Goal: Transaction & Acquisition: Obtain resource

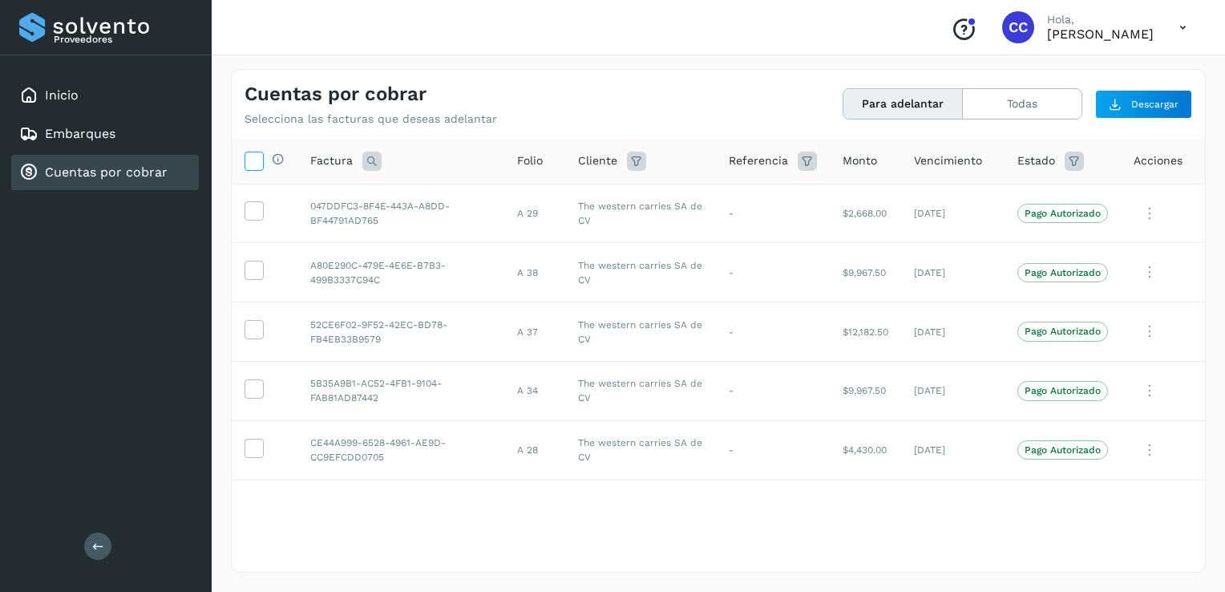
click at [250, 168] on icon at bounding box center [253, 159] width 17 height 17
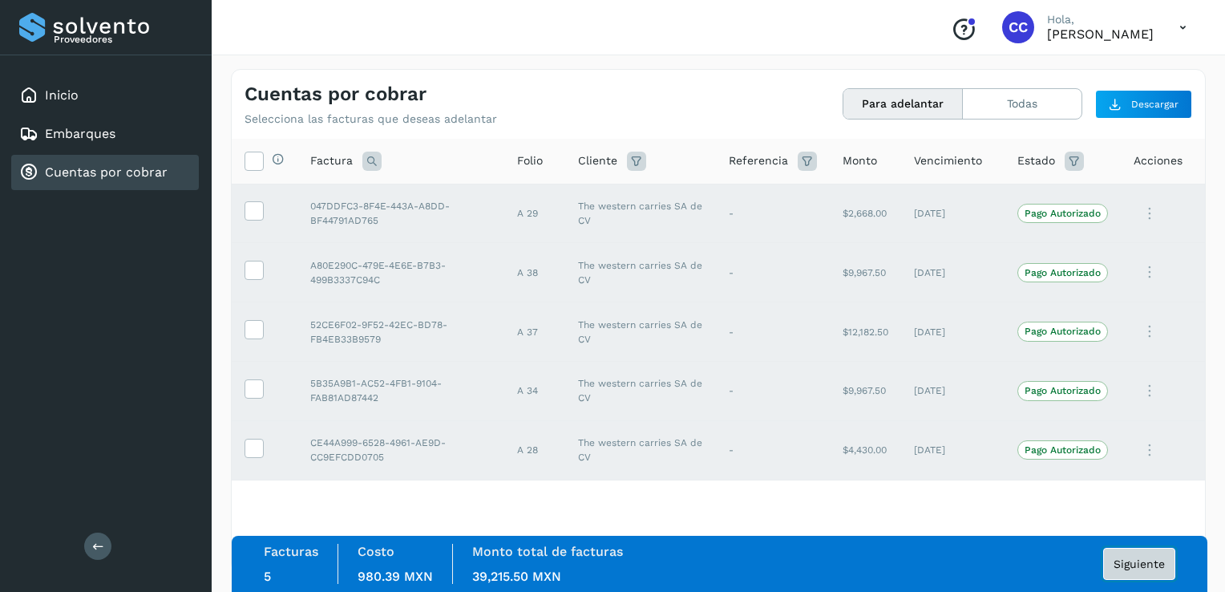
click at [1143, 558] on span "Siguiente" at bounding box center [1138, 563] width 51 height 11
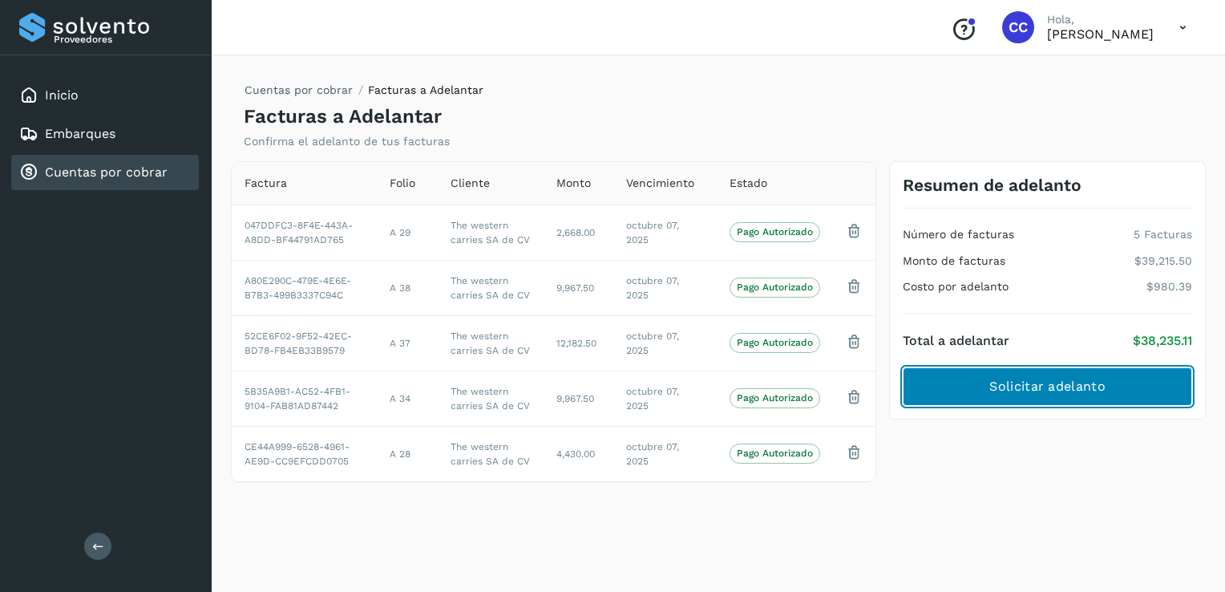
click at [1020, 382] on span "Solicitar adelanto" at bounding box center [1046, 387] width 115 height 18
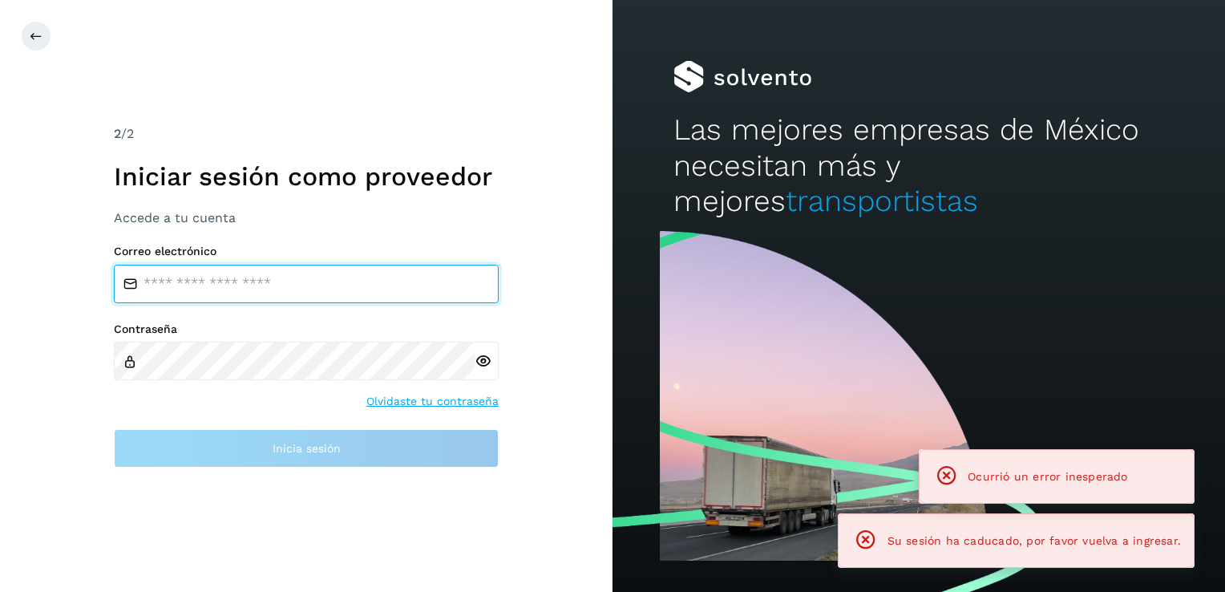
type input "**********"
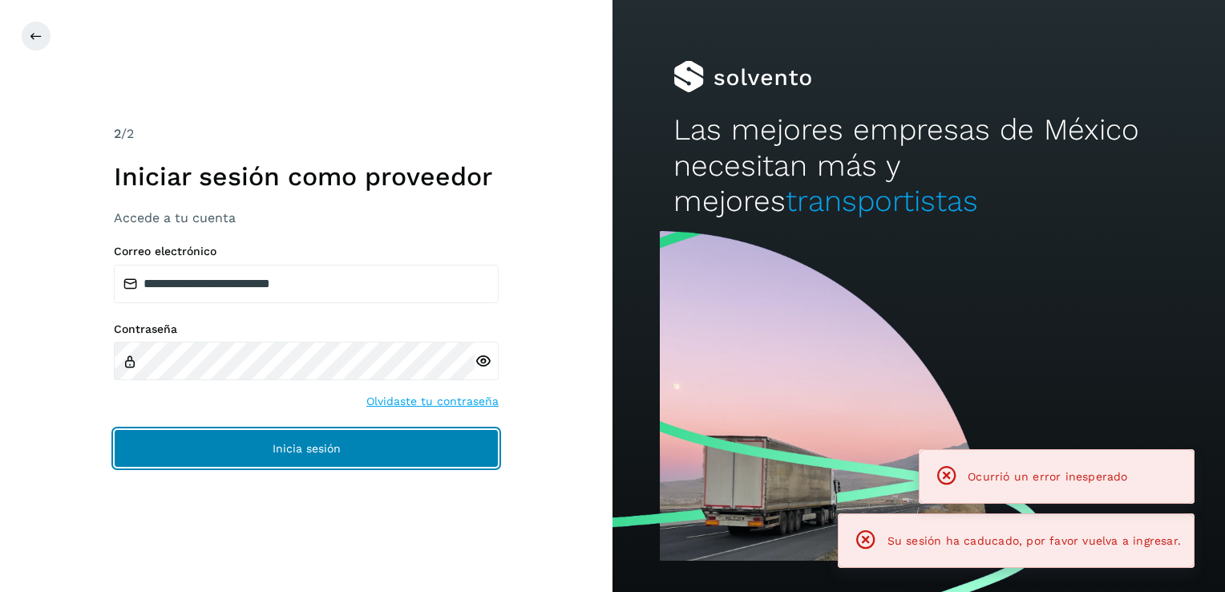
click at [297, 452] on span "Inicia sesión" at bounding box center [307, 447] width 68 height 11
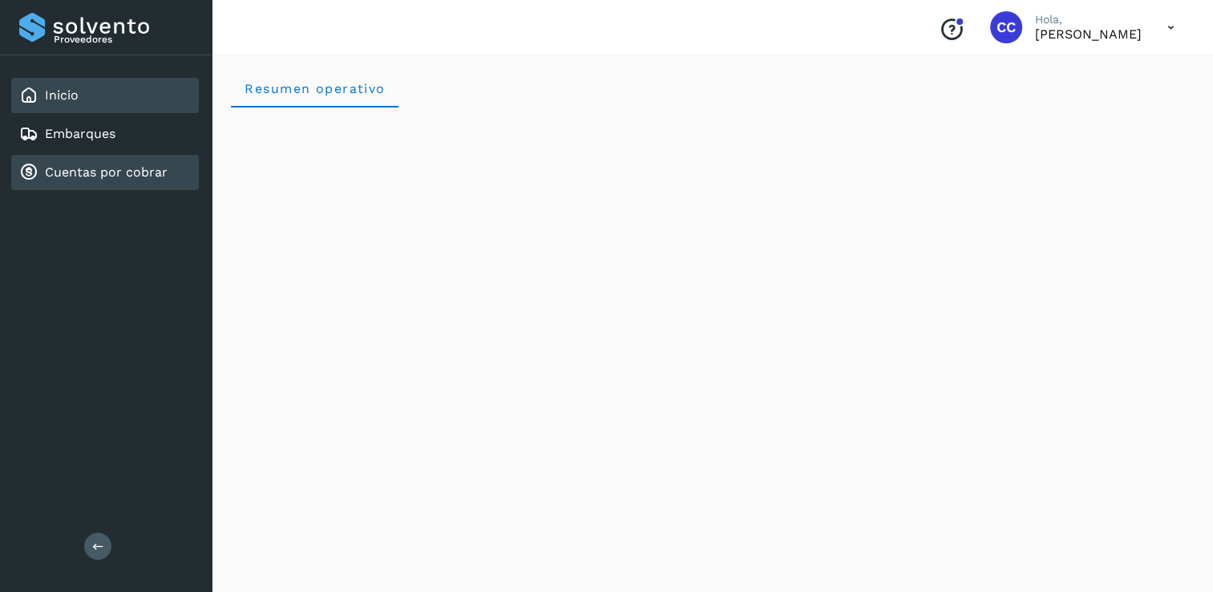
click at [95, 166] on link "Cuentas por cobrar" at bounding box center [106, 171] width 123 height 15
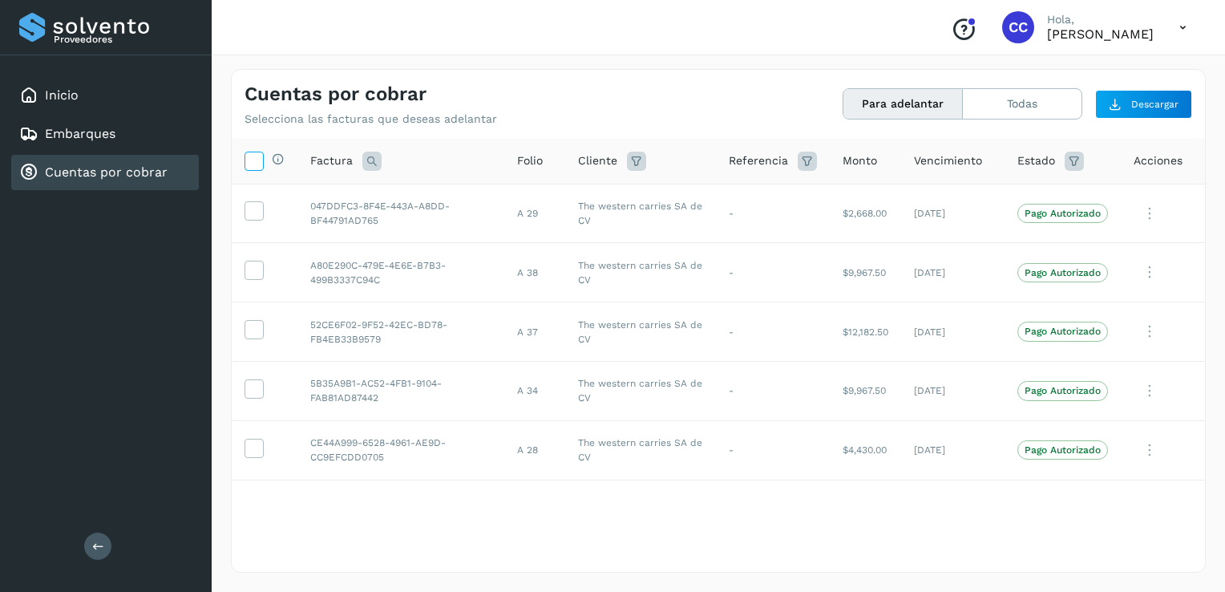
click at [256, 162] on icon at bounding box center [253, 159] width 17 height 17
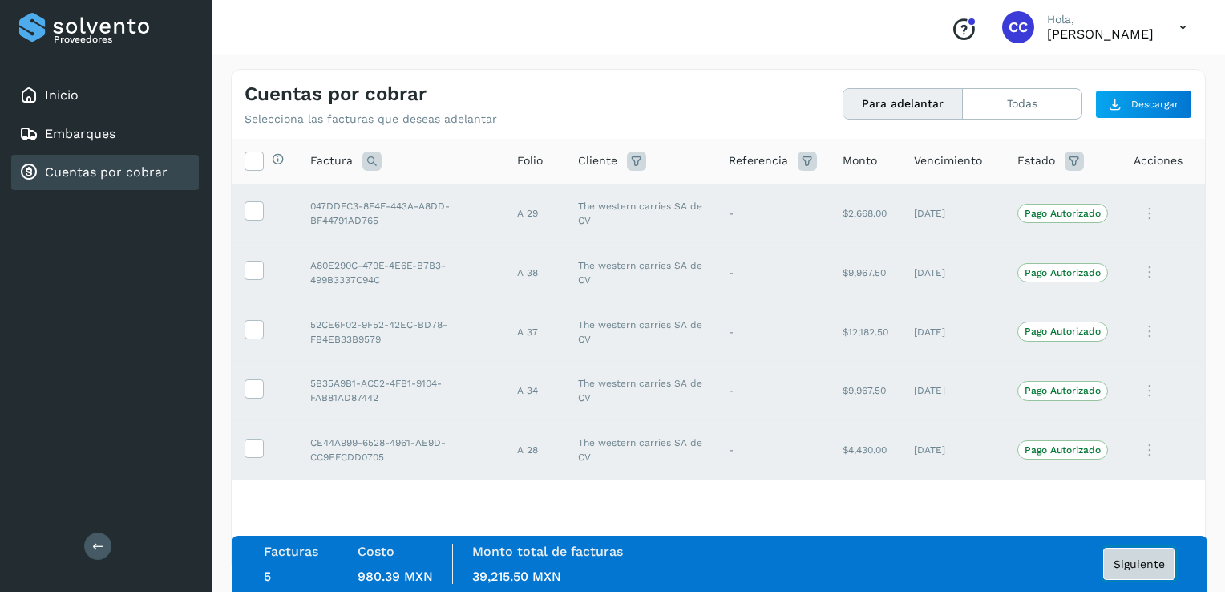
click at [1145, 559] on span "Siguiente" at bounding box center [1138, 563] width 51 height 11
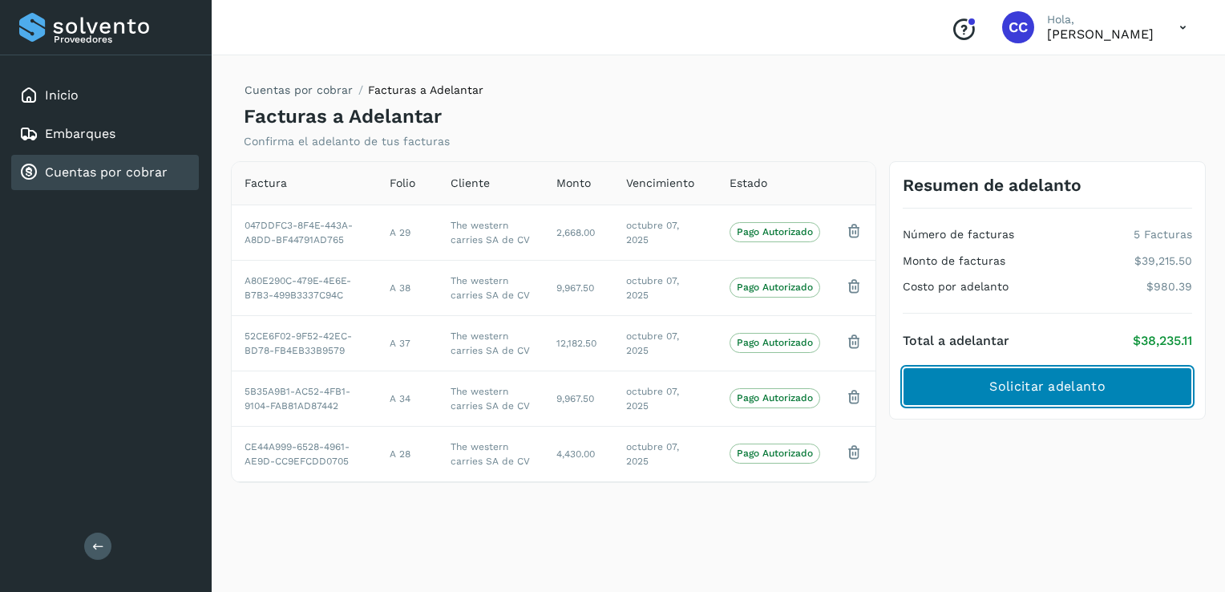
click at [1048, 393] on span "Solicitar adelanto" at bounding box center [1046, 387] width 115 height 18
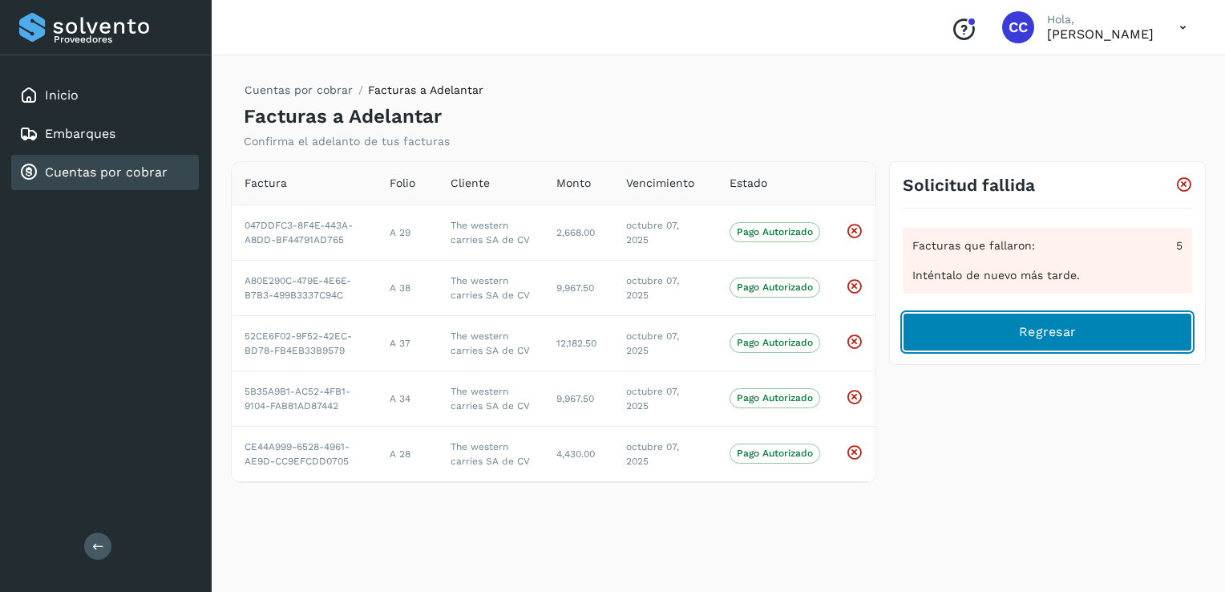
click at [1062, 346] on button "Regresar" at bounding box center [1047, 332] width 289 height 38
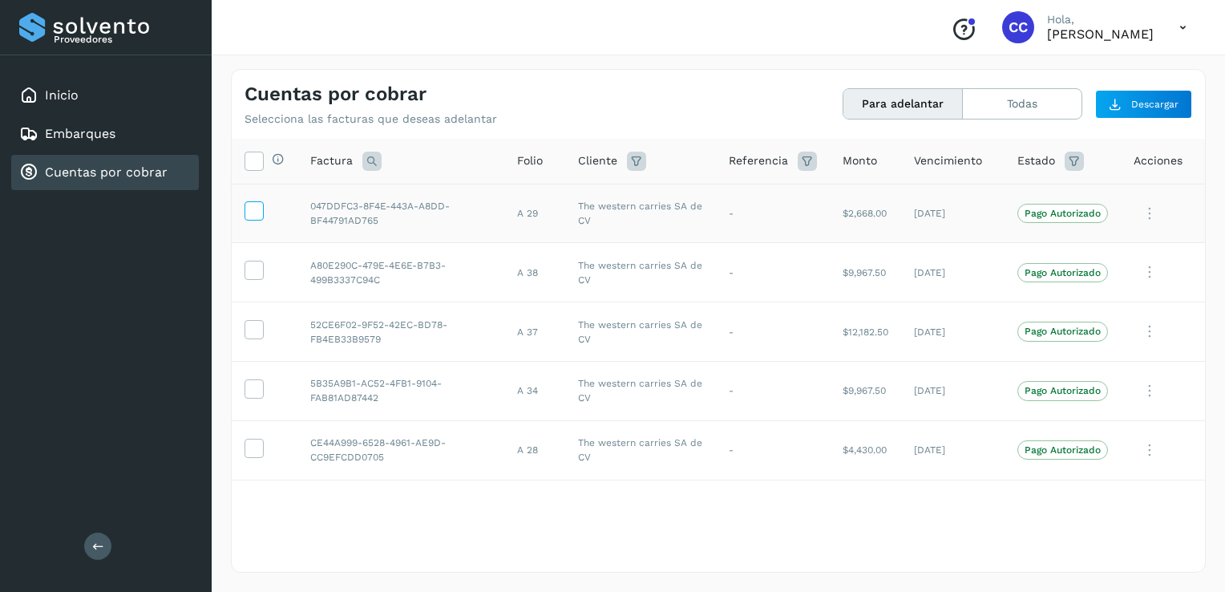
click at [255, 216] on icon at bounding box center [253, 209] width 17 height 17
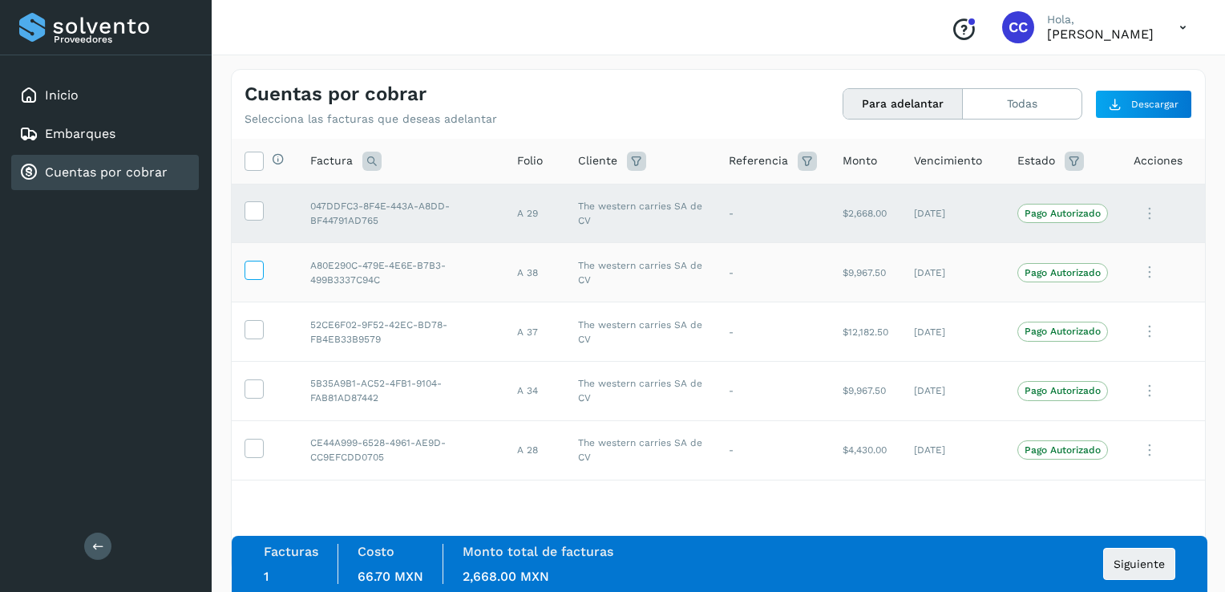
click at [259, 277] on icon at bounding box center [253, 269] width 17 height 17
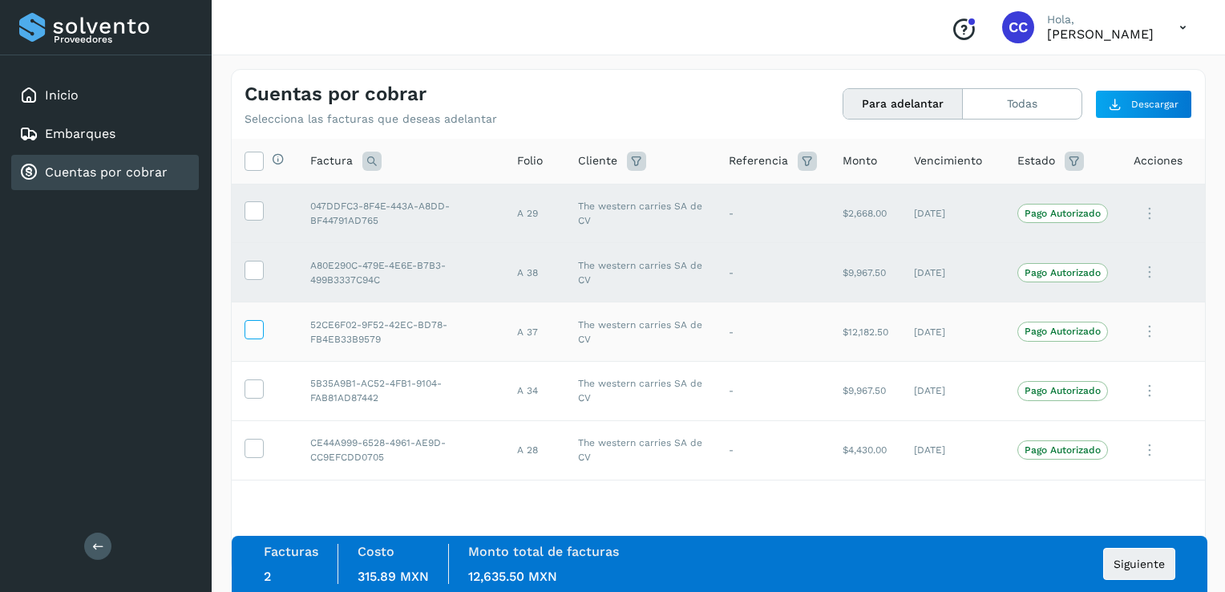
click at [253, 329] on icon at bounding box center [253, 328] width 17 height 17
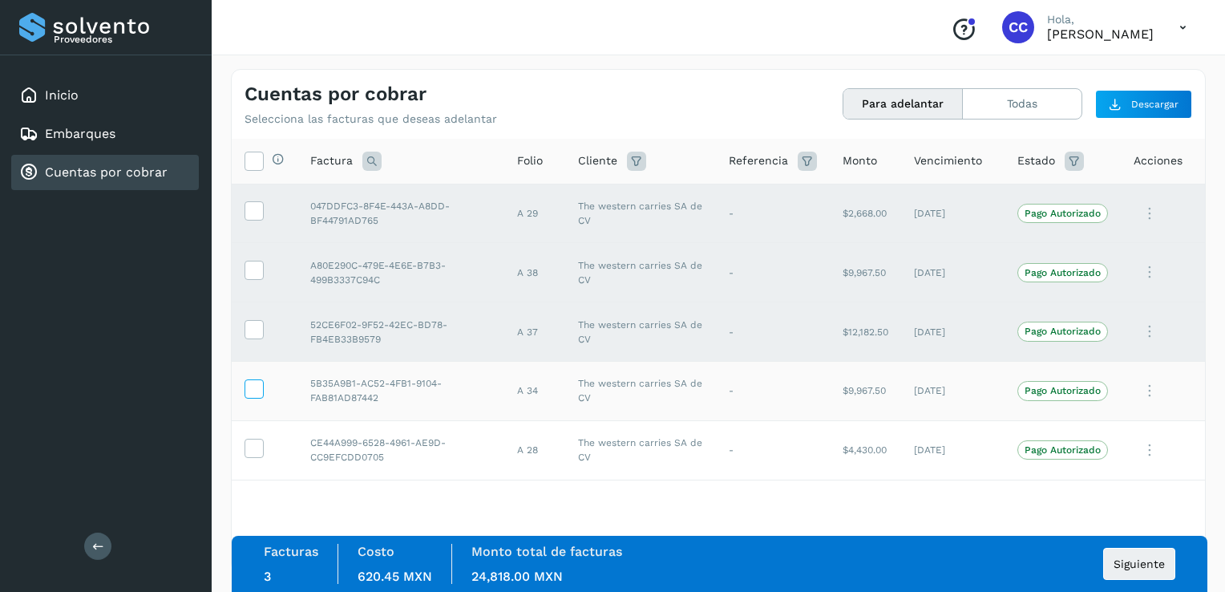
click at [253, 387] on icon at bounding box center [253, 387] width 17 height 17
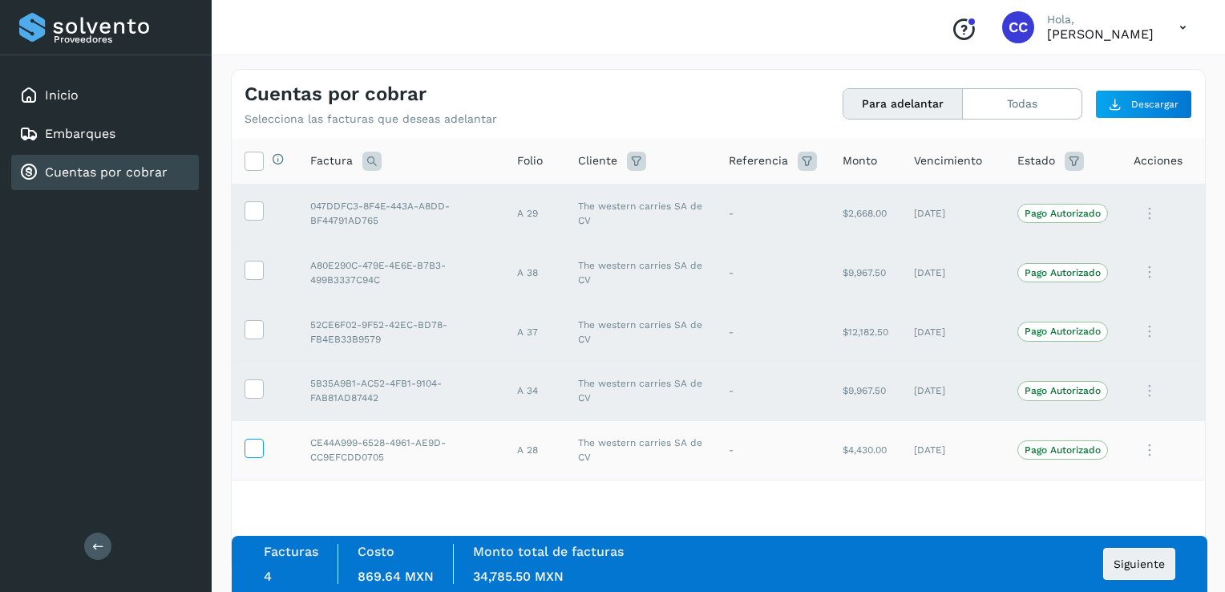
click at [256, 450] on icon at bounding box center [253, 446] width 17 height 17
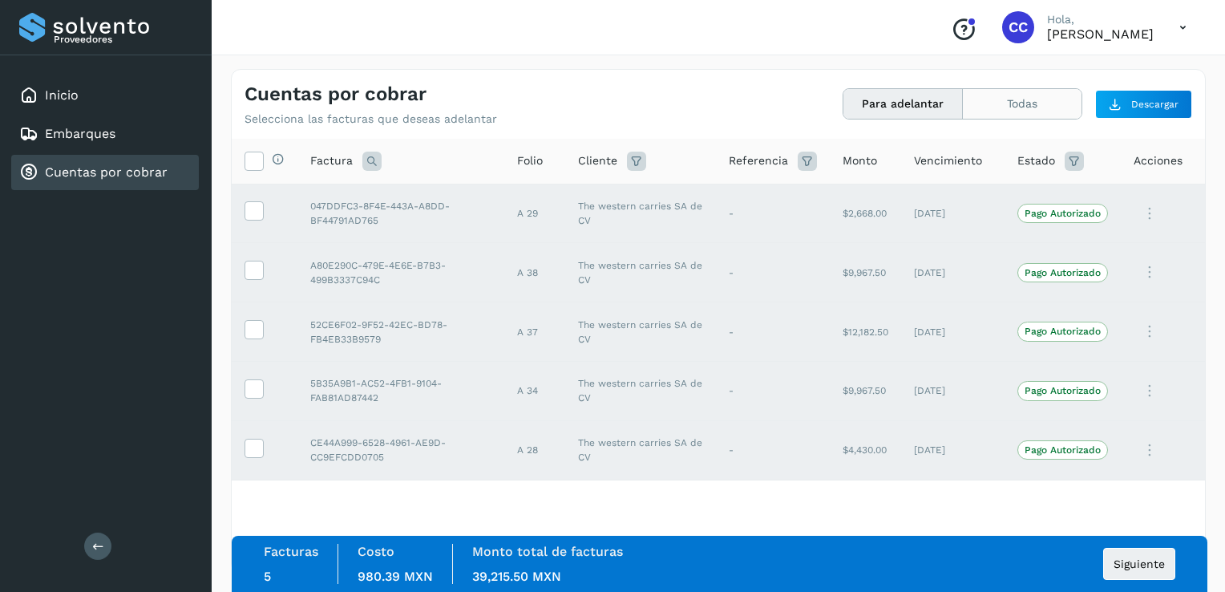
click at [1052, 101] on button "Todas" at bounding box center [1022, 104] width 119 height 30
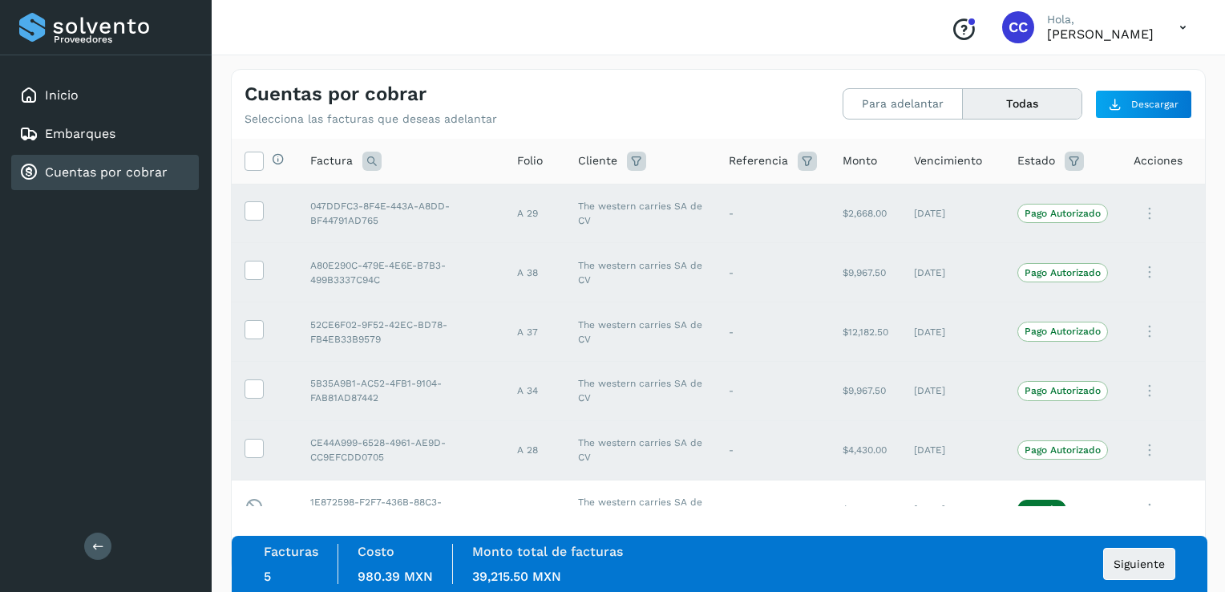
scroll to position [32, 0]
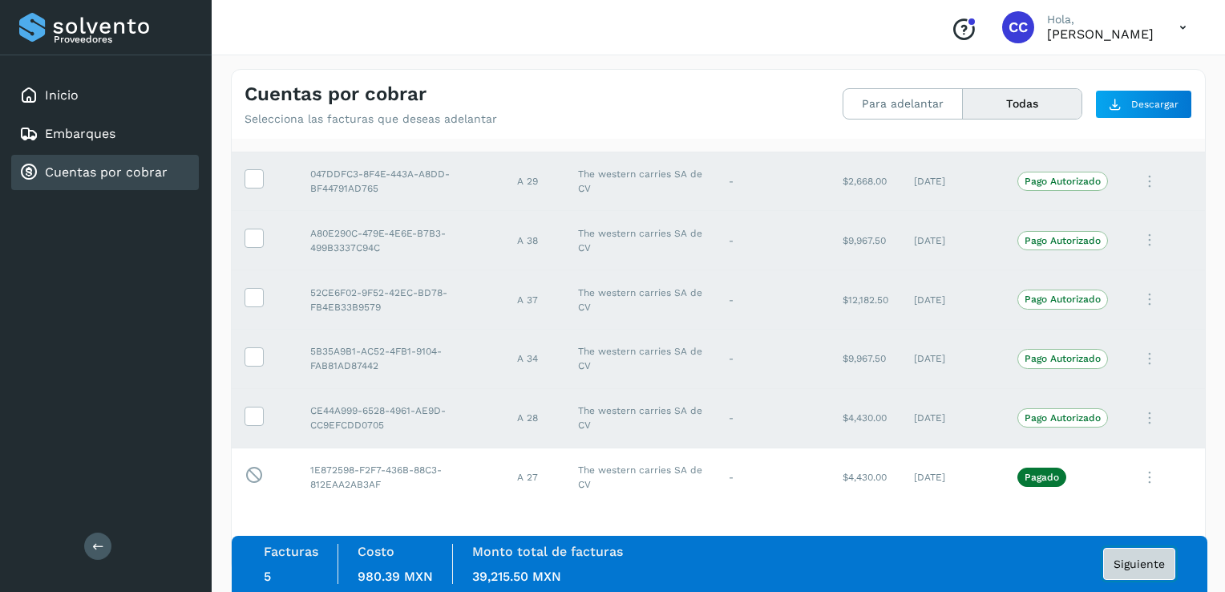
click at [1147, 567] on span "Siguiente" at bounding box center [1138, 563] width 51 height 11
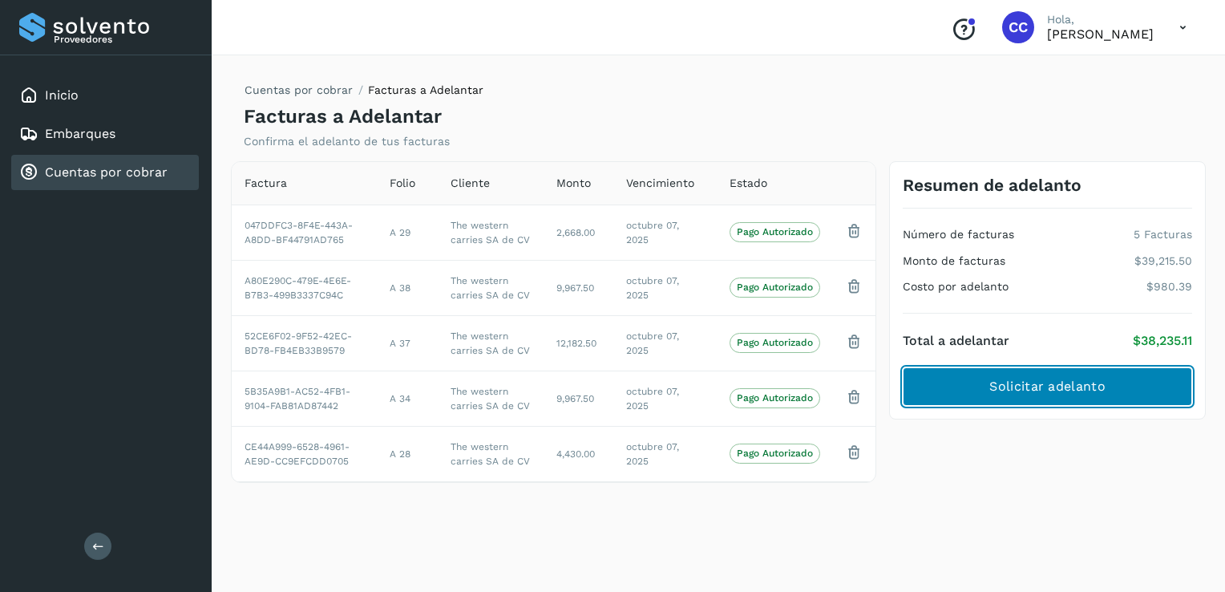
click at [1087, 386] on span "Solicitar adelanto" at bounding box center [1046, 387] width 115 height 18
